Goal: Book appointment/travel/reservation

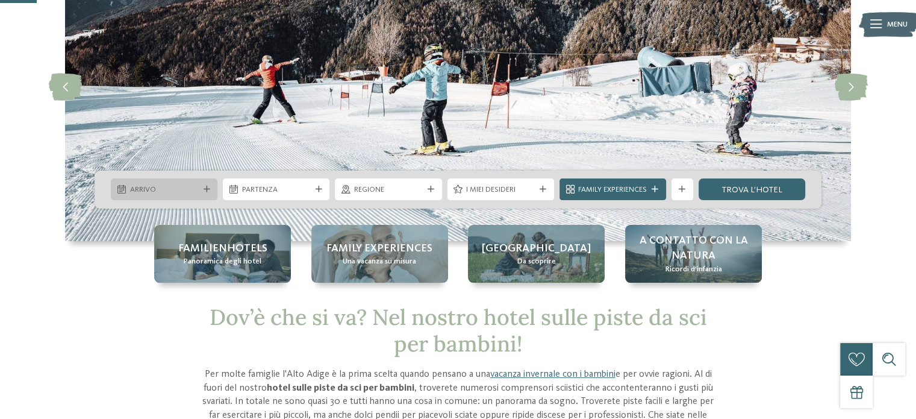
click at [183, 183] on div "Arrivo" at bounding box center [164, 189] width 107 height 22
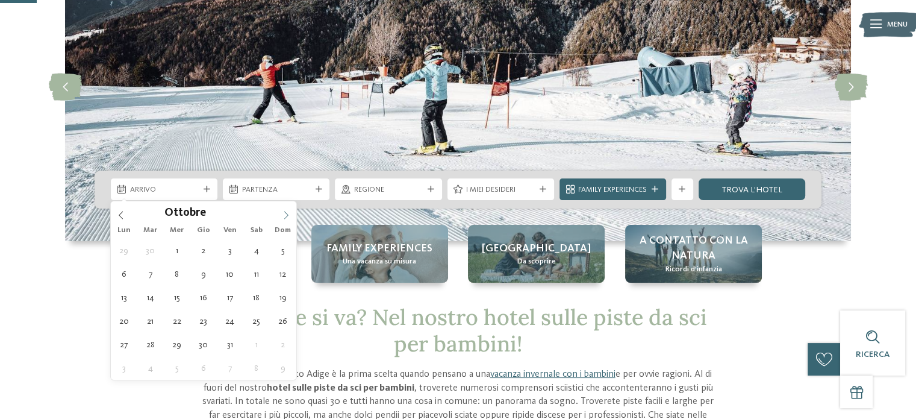
click at [285, 215] on icon at bounding box center [286, 215] width 8 height 8
type input "****"
click at [285, 215] on icon at bounding box center [286, 215] width 8 height 8
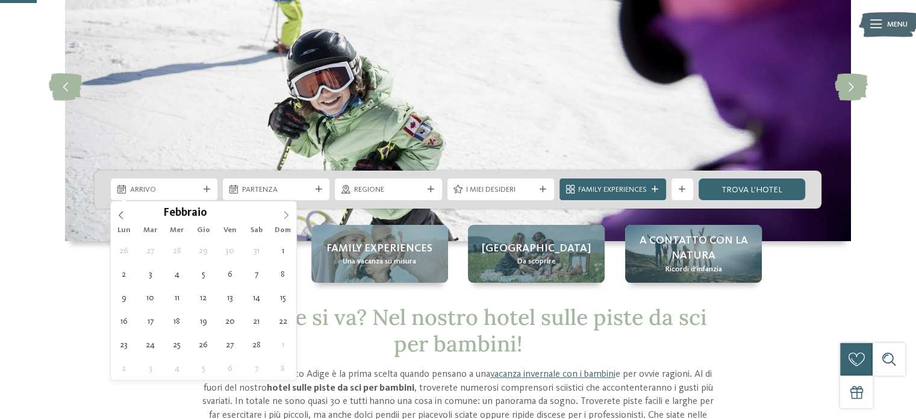
click at [285, 215] on icon at bounding box center [286, 215] width 8 height 8
type div "21.02.2026"
type input "****"
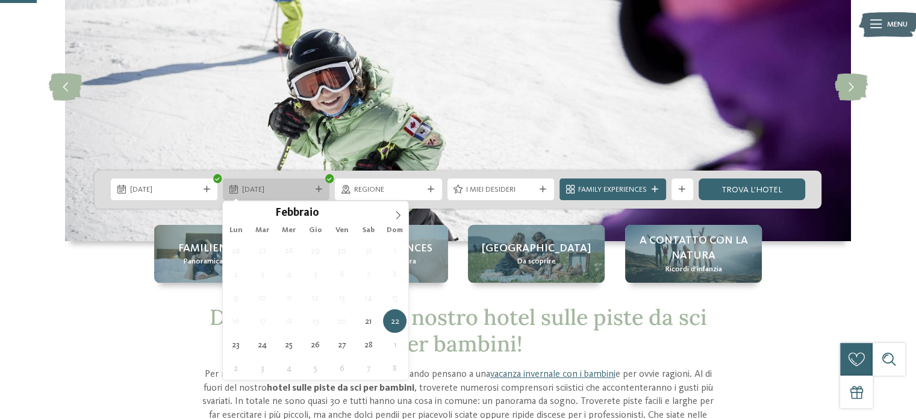
click at [283, 195] on span "22.02.2026" at bounding box center [276, 189] width 69 height 11
click at [313, 186] on div at bounding box center [318, 189] width 11 height 7
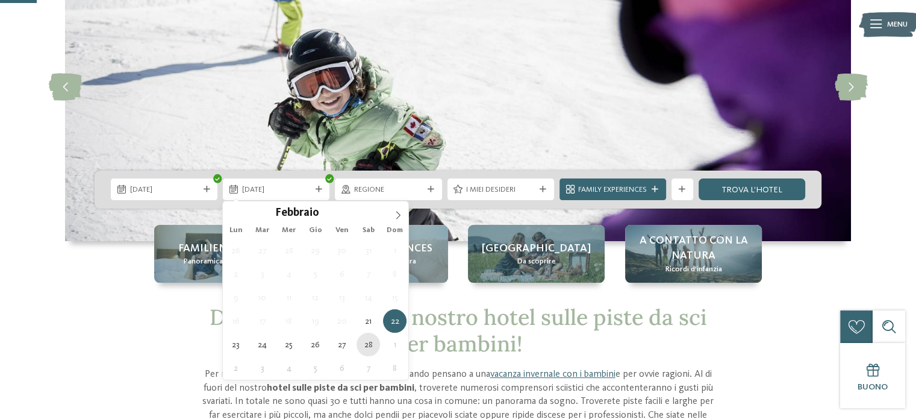
type div "28.02.2026"
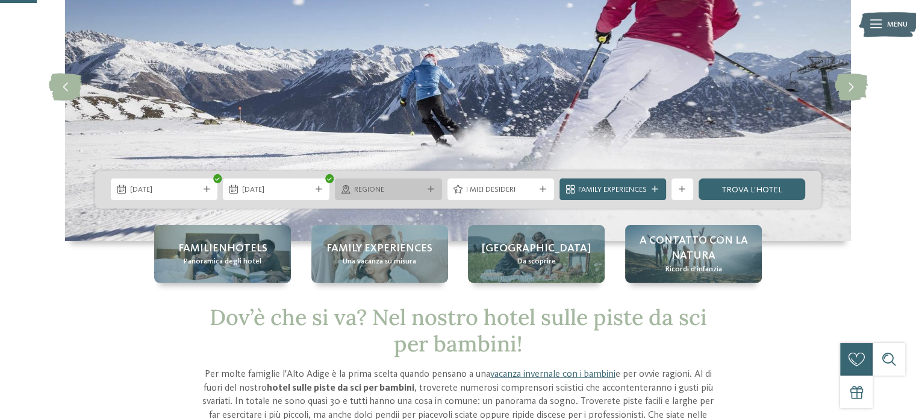
click at [424, 187] on div "Regione" at bounding box center [388, 189] width 74 height 11
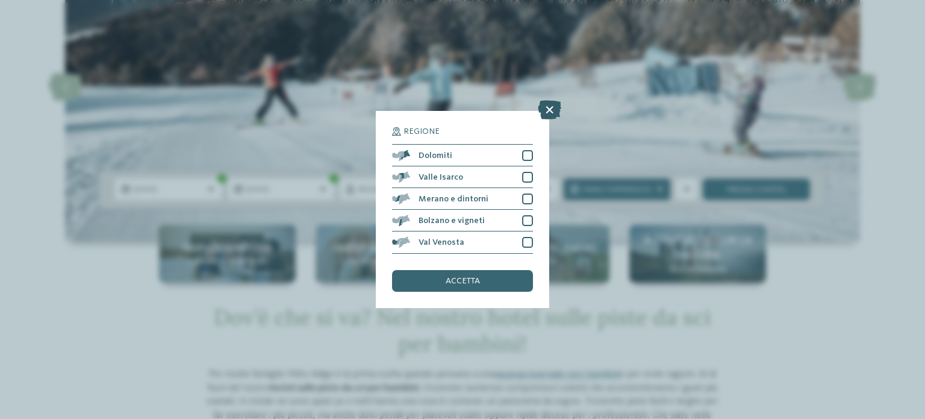
click at [549, 106] on icon at bounding box center [549, 110] width 23 height 19
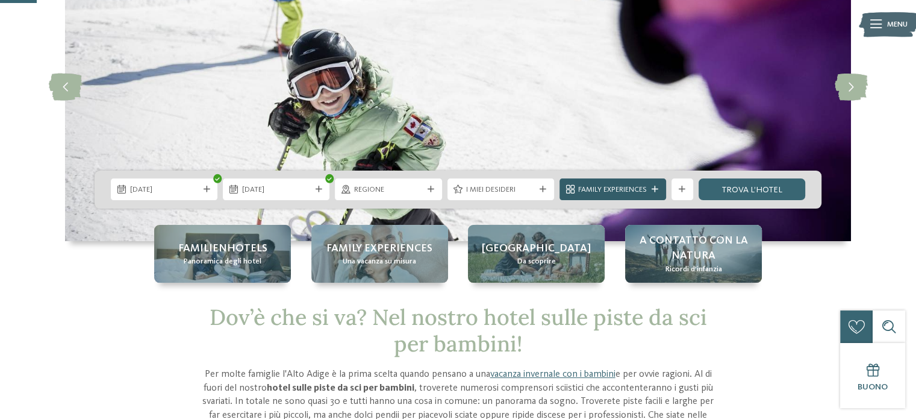
click at [651, 190] on div at bounding box center [655, 189] width 11 height 7
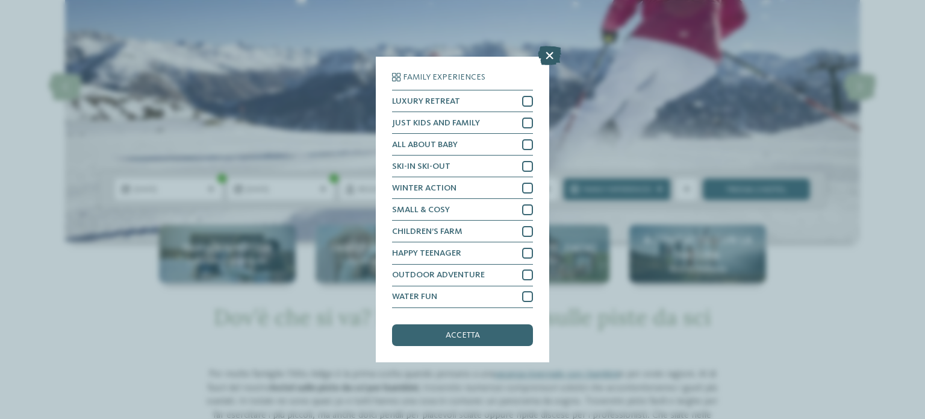
click at [550, 48] on icon at bounding box center [549, 55] width 23 height 19
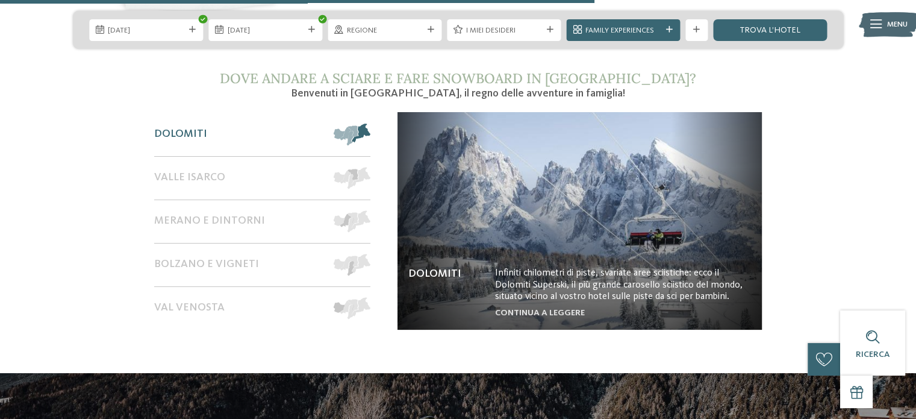
scroll to position [1927, 0]
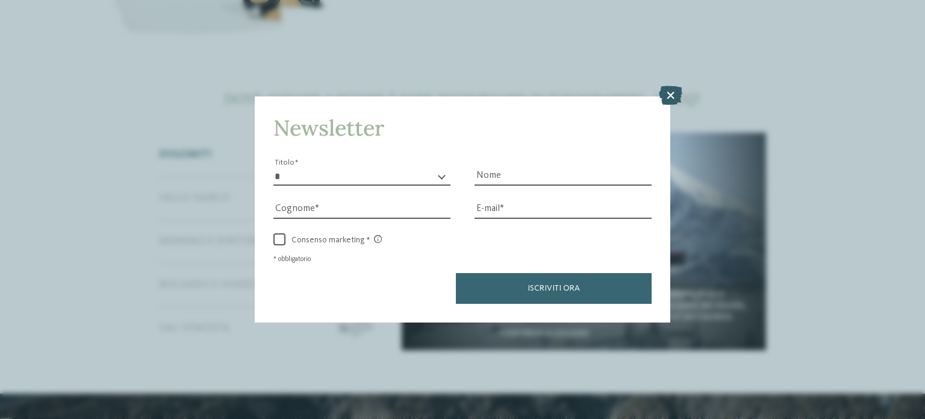
click at [672, 89] on icon at bounding box center [670, 95] width 23 height 19
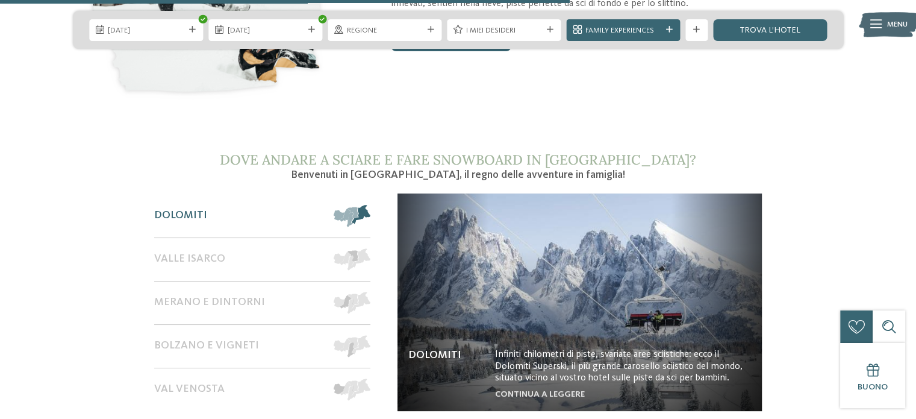
scroll to position [1867, 0]
click at [276, 202] on div "Dolomiti" at bounding box center [238, 214] width 169 height 43
click at [358, 193] on div at bounding box center [347, 214] width 48 height 43
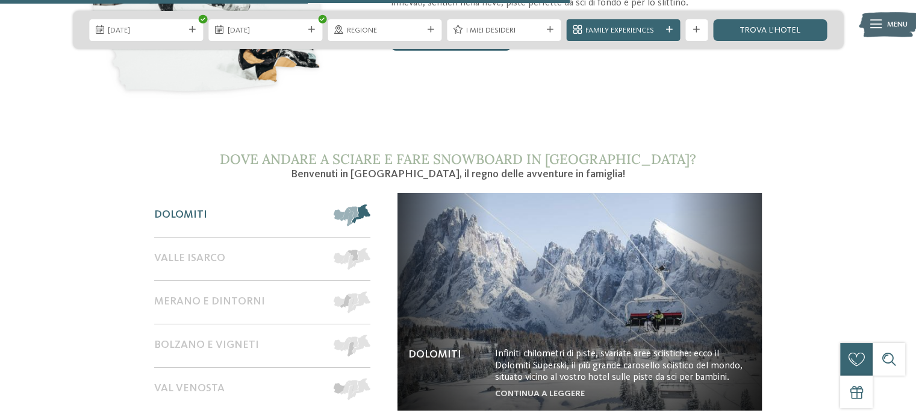
click at [370, 204] on span at bounding box center [370, 215] width 0 height 22
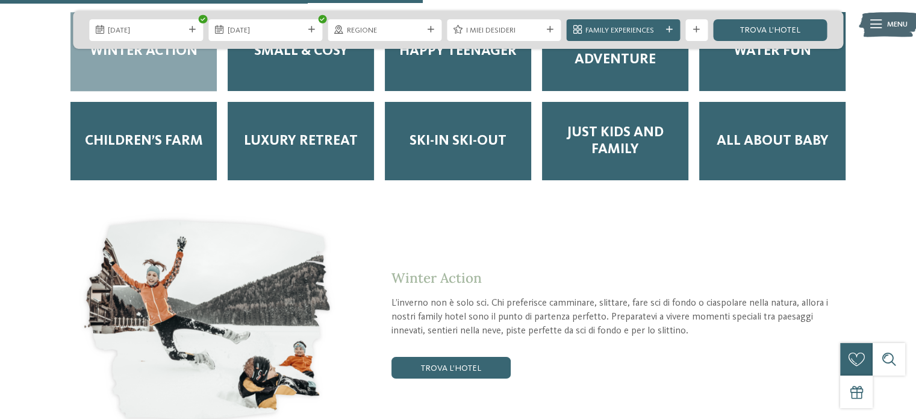
scroll to position [1385, 0]
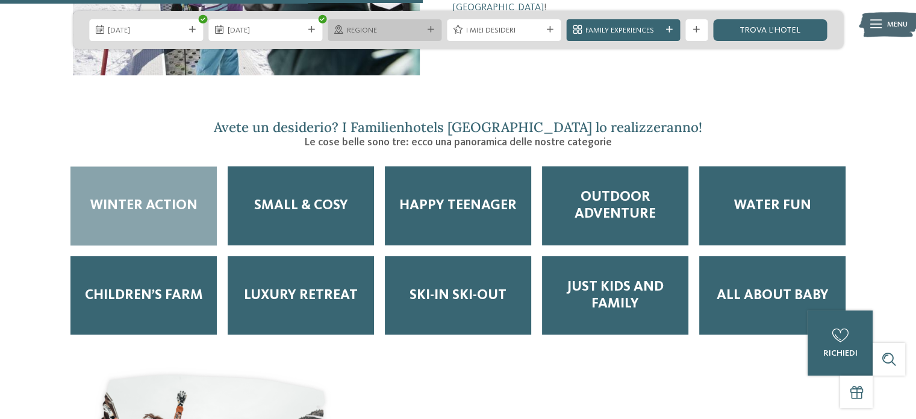
click at [428, 33] on div "Regione" at bounding box center [385, 30] width 114 height 22
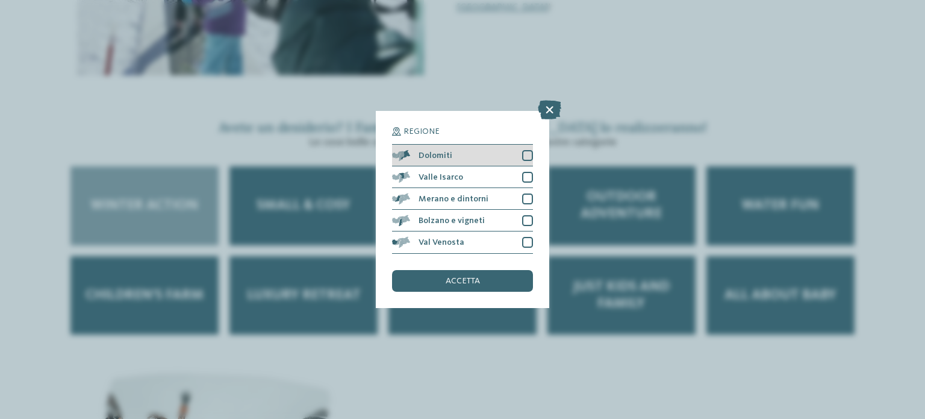
click at [466, 156] on div "Dolomiti" at bounding box center [462, 156] width 141 height 22
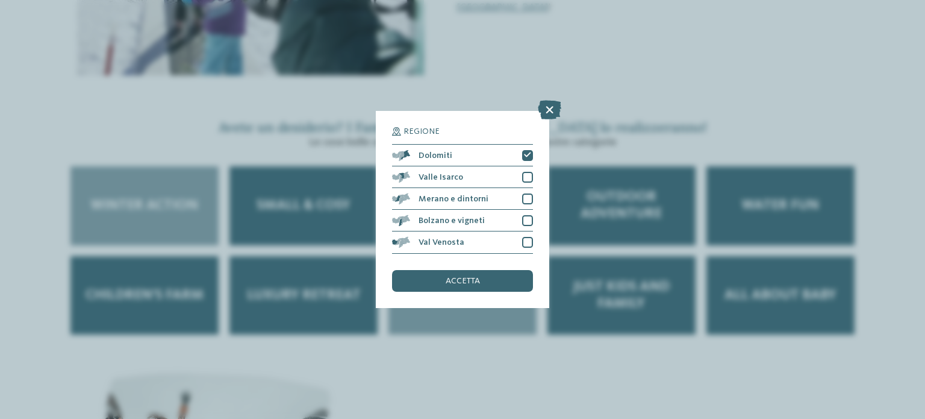
click at [514, 282] on div "accetta" at bounding box center [462, 281] width 141 height 22
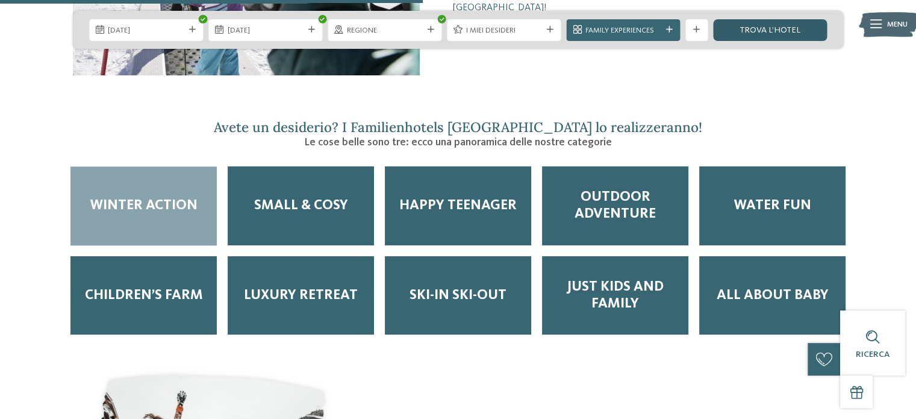
click at [763, 23] on link "trova l’hotel" at bounding box center [770, 30] width 114 height 22
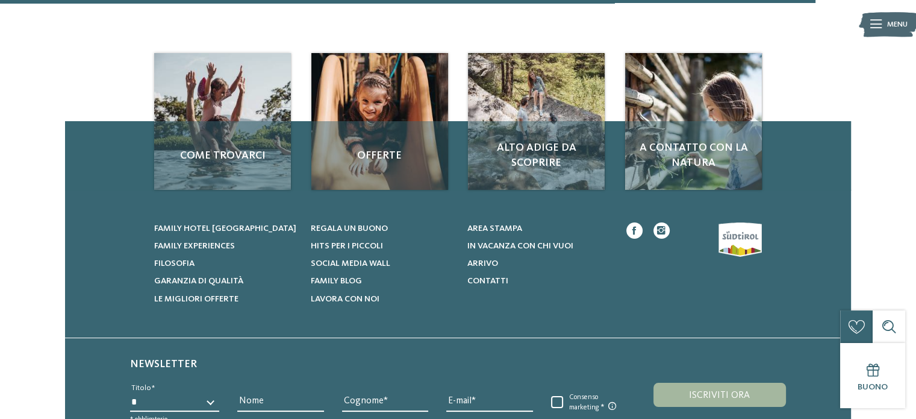
scroll to position [1493, 0]
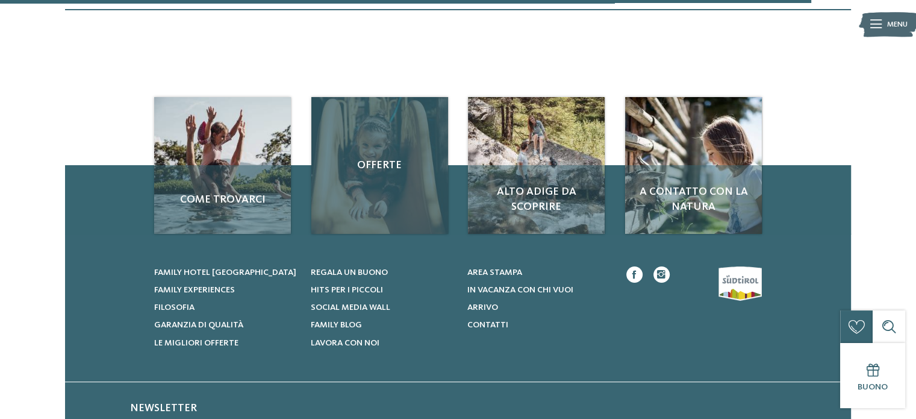
click at [383, 209] on div "Offerte" at bounding box center [379, 165] width 137 height 137
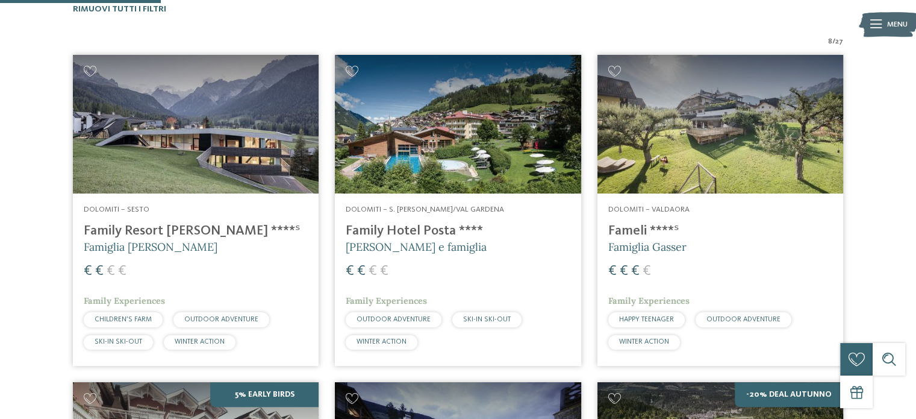
scroll to position [289, 0]
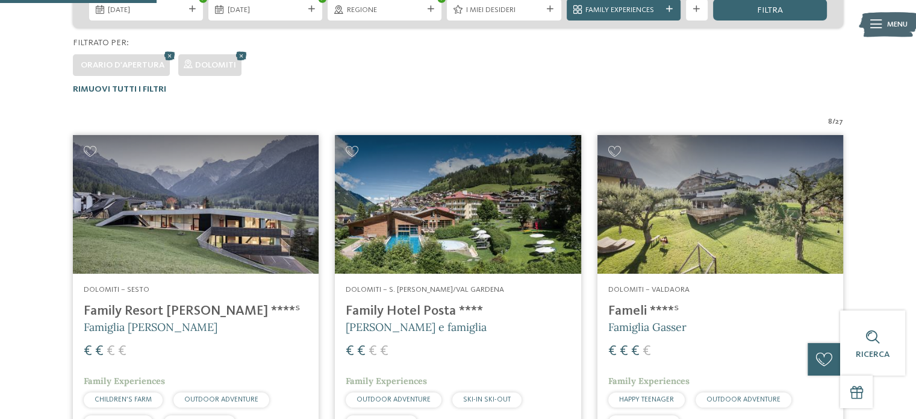
click at [430, 243] on img at bounding box center [458, 204] width 246 height 139
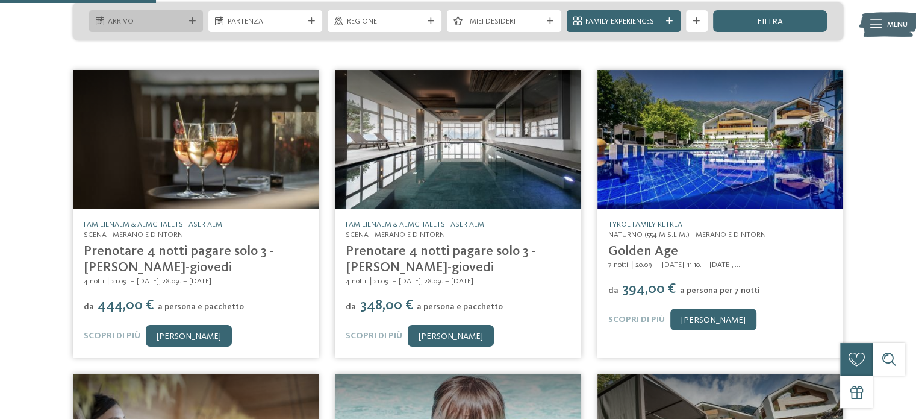
scroll to position [181, 0]
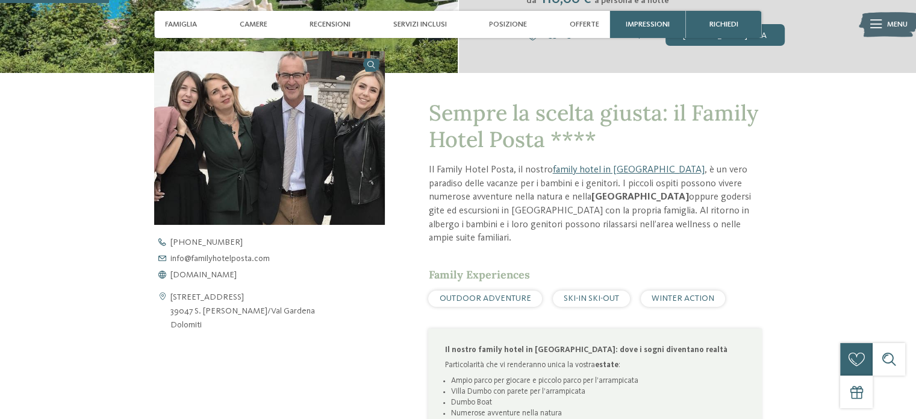
scroll to position [181, 0]
